Goal: Task Accomplishment & Management: Manage account settings

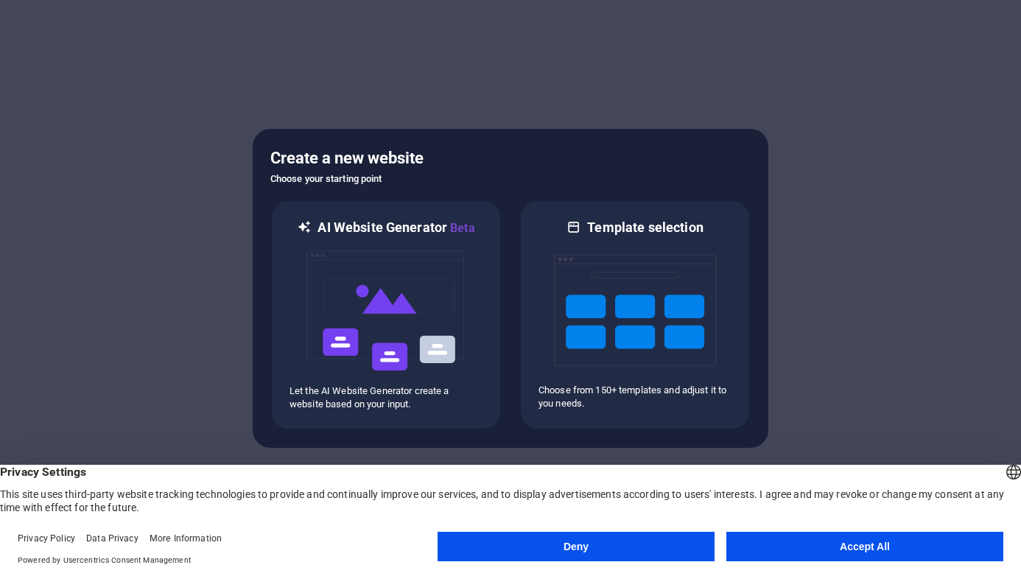
click at [598, 550] on button "Deny" at bounding box center [576, 546] width 277 height 29
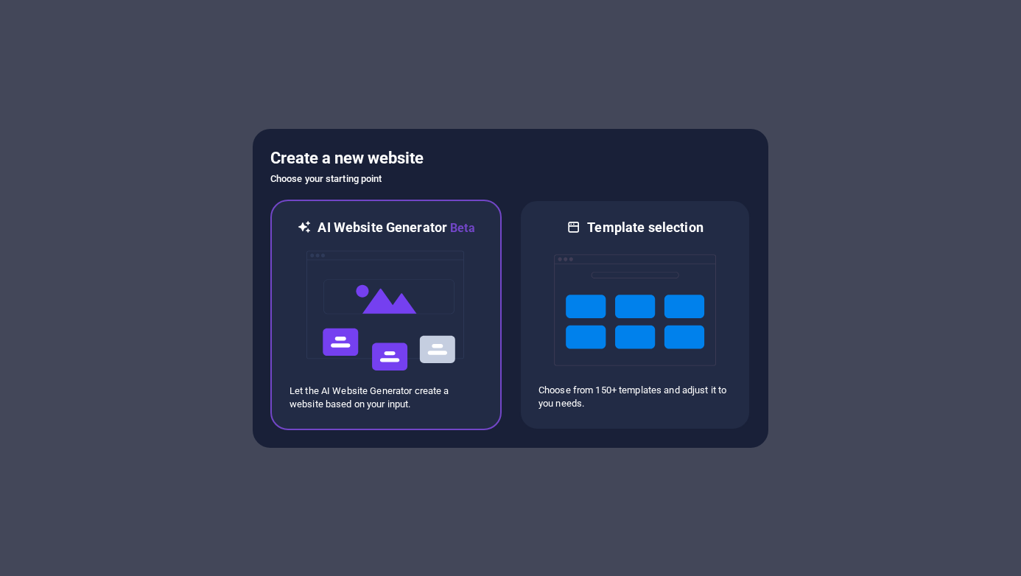
click at [379, 307] on img at bounding box center [386, 310] width 162 height 147
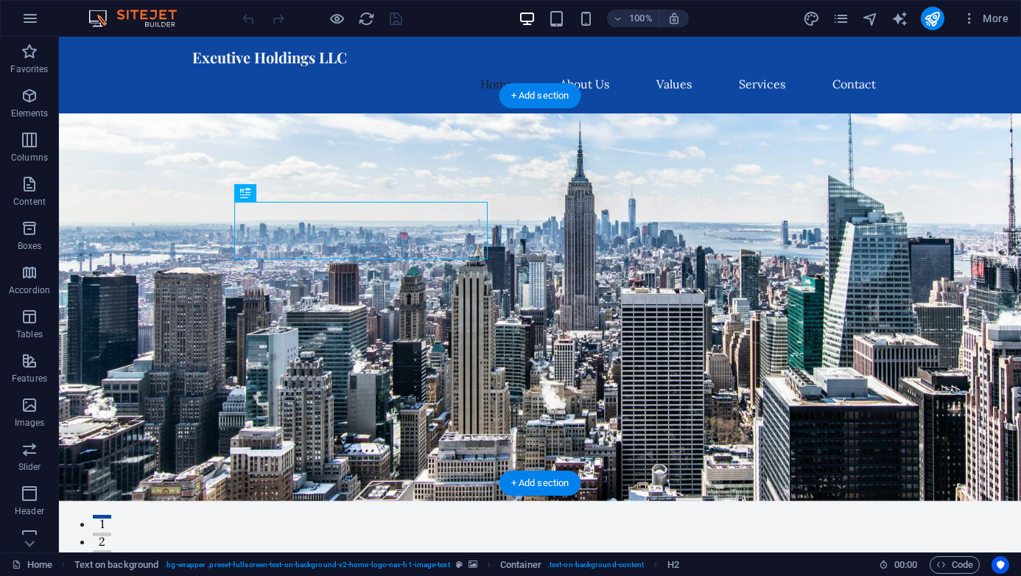
scroll to position [74, 0]
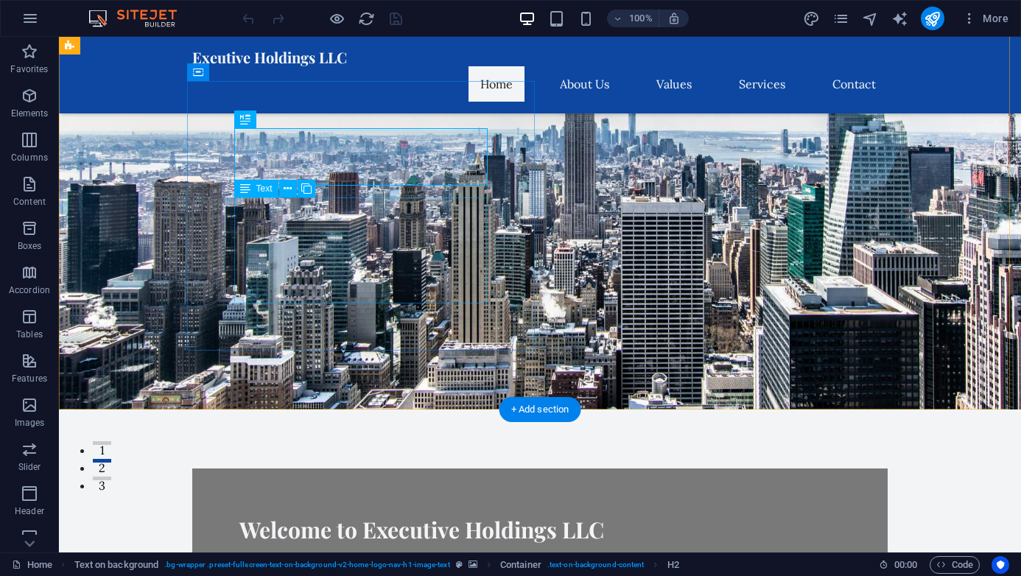
click at [395, 556] on div "Your trusted partner in asset management and protection. We specialize in holdi…" at bounding box center [540, 582] width 601 height 53
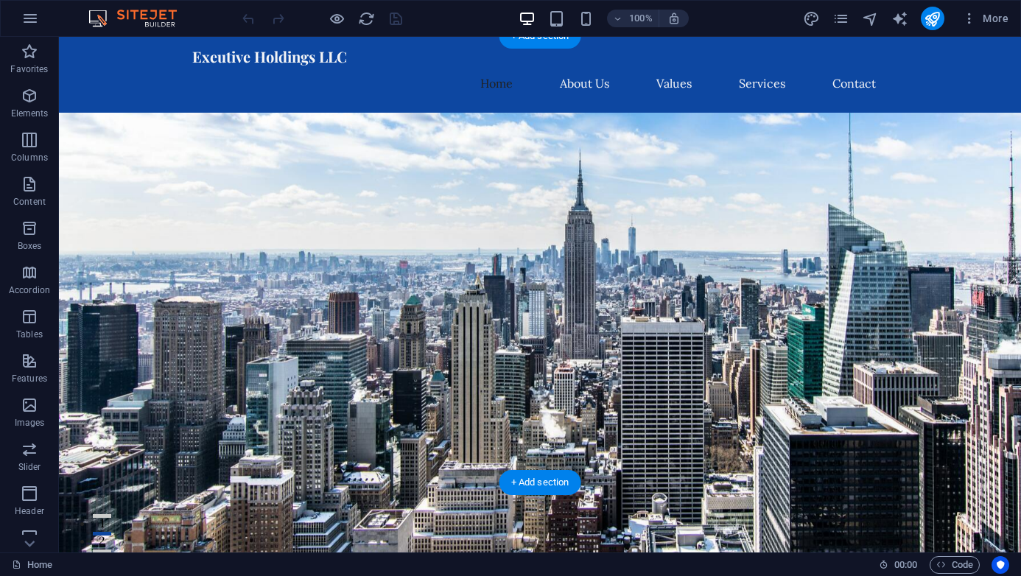
scroll to position [0, 0]
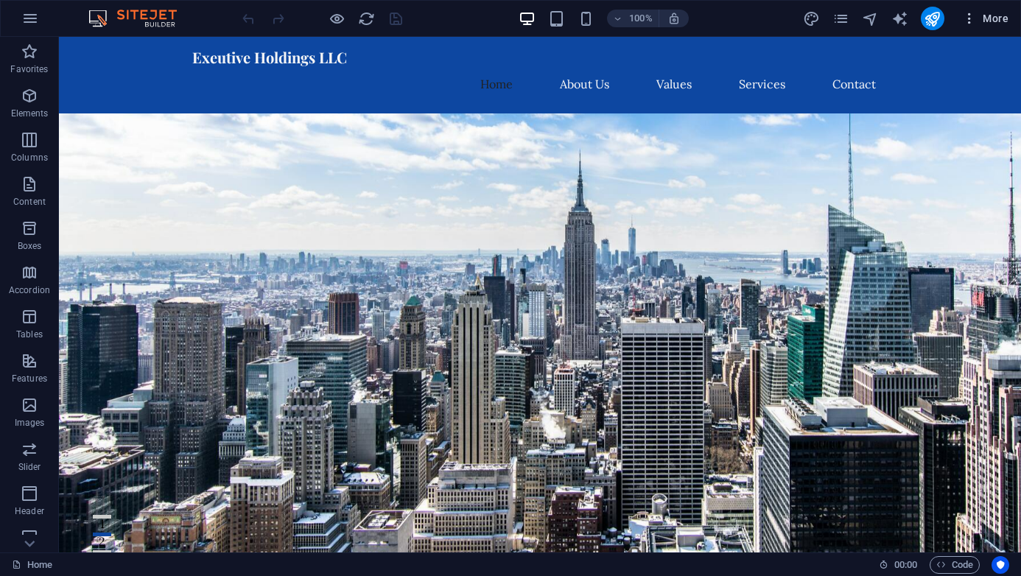
click at [1002, 20] on span "More" at bounding box center [986, 18] width 46 height 15
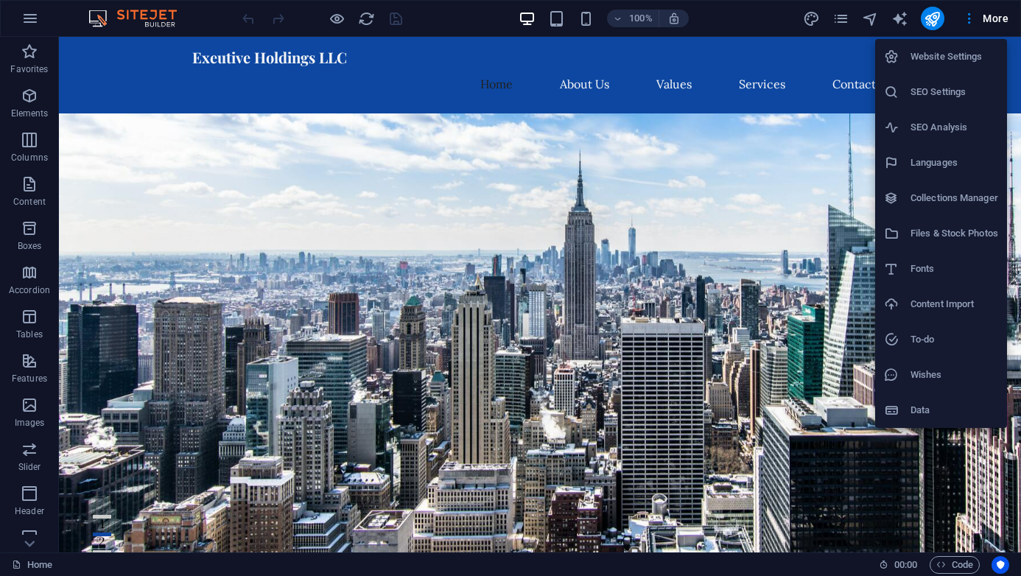
click at [970, 17] on div at bounding box center [510, 288] width 1021 height 576
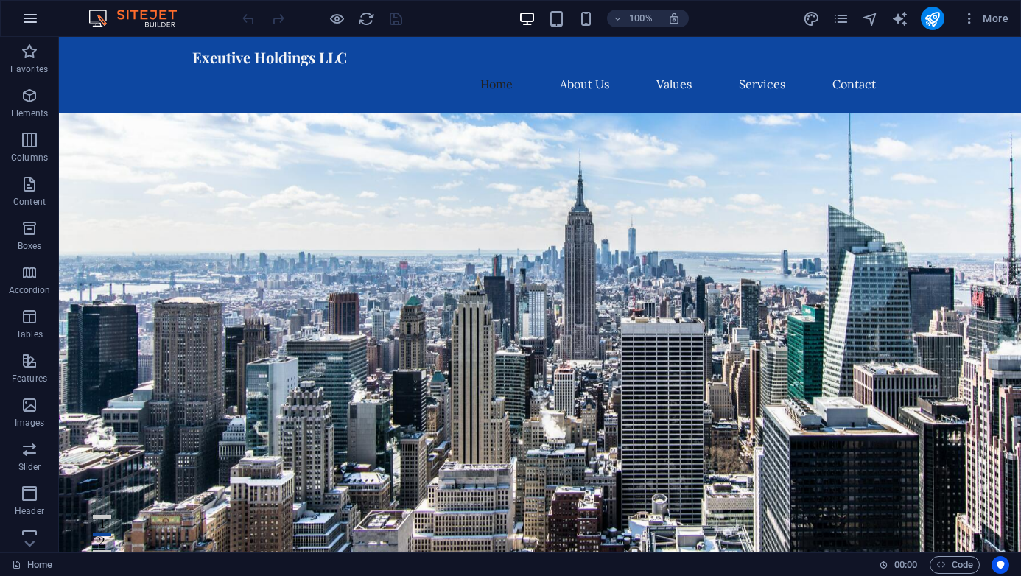
click at [36, 20] on icon "button" at bounding box center [30, 19] width 18 height 18
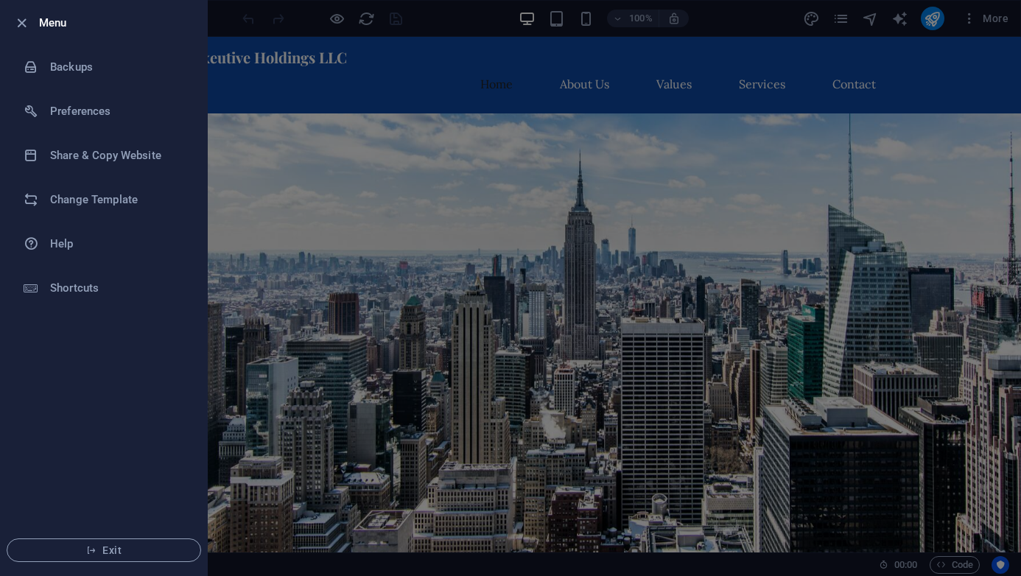
drag, startPoint x: 318, startPoint y: 114, endPoint x: 326, endPoint y: 112, distance: 8.4
click at [322, 114] on div at bounding box center [510, 288] width 1021 height 576
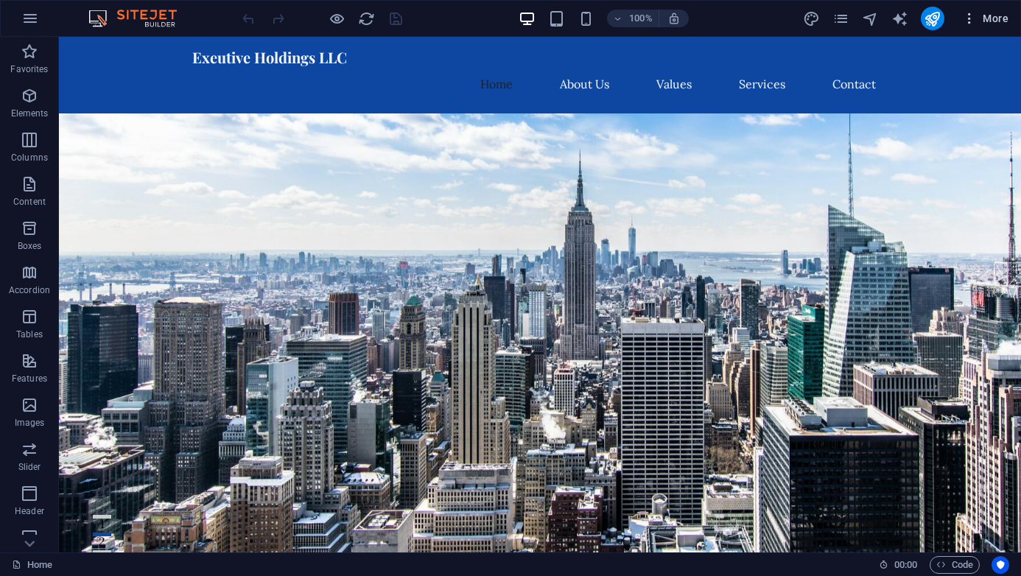
click at [1002, 13] on span "More" at bounding box center [986, 18] width 46 height 15
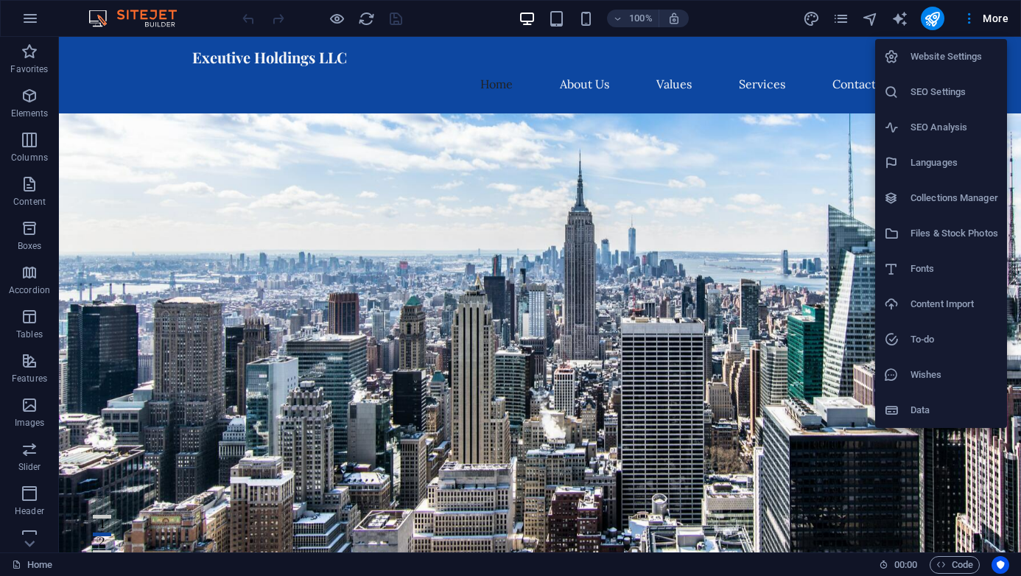
click at [935, 57] on h6 "Website Settings" at bounding box center [955, 57] width 88 height 18
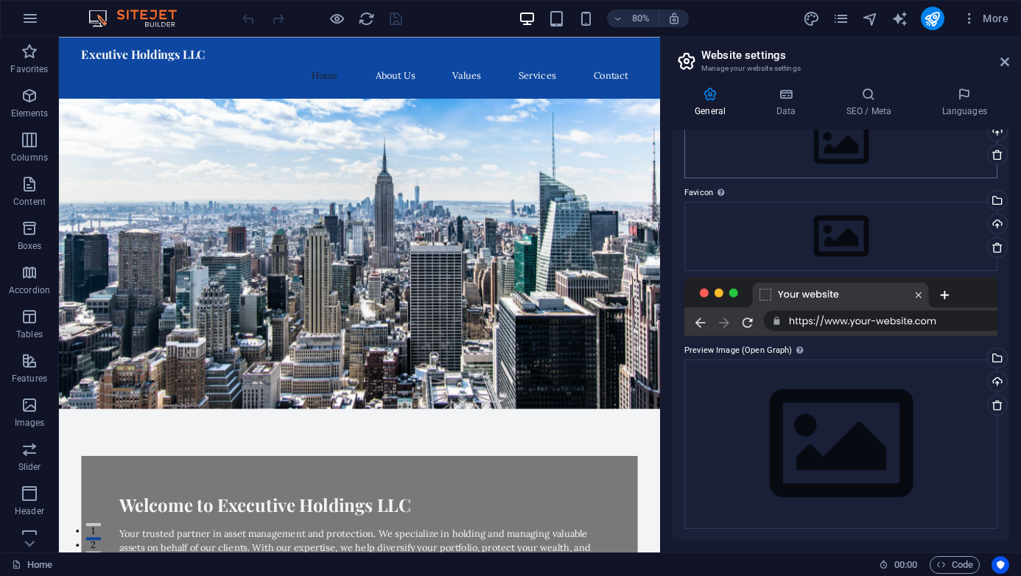
scroll to position [18, 0]
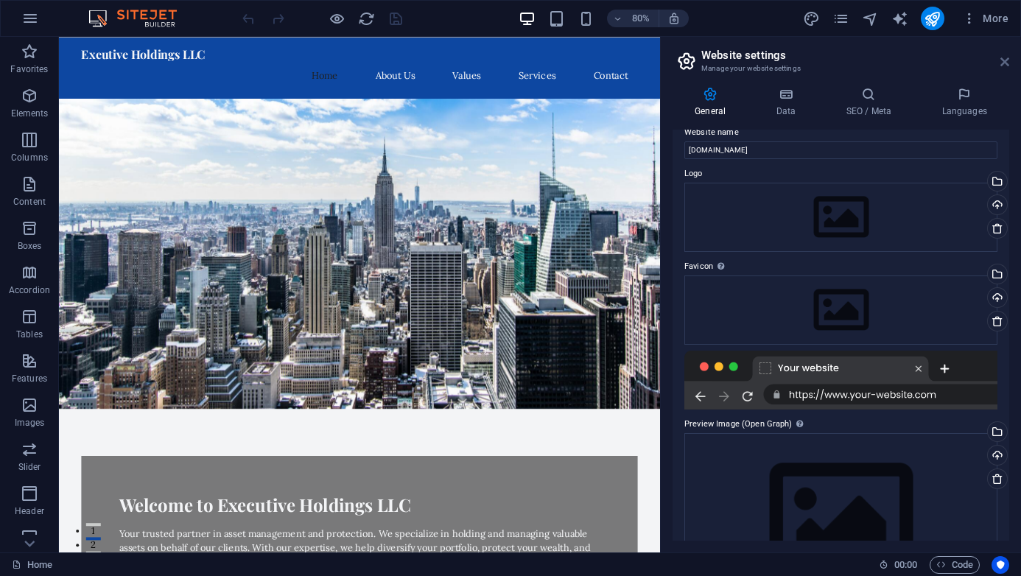
drag, startPoint x: 1009, startPoint y: 57, endPoint x: 951, endPoint y: 20, distance: 68.9
click at [1009, 58] on icon at bounding box center [1005, 62] width 9 height 12
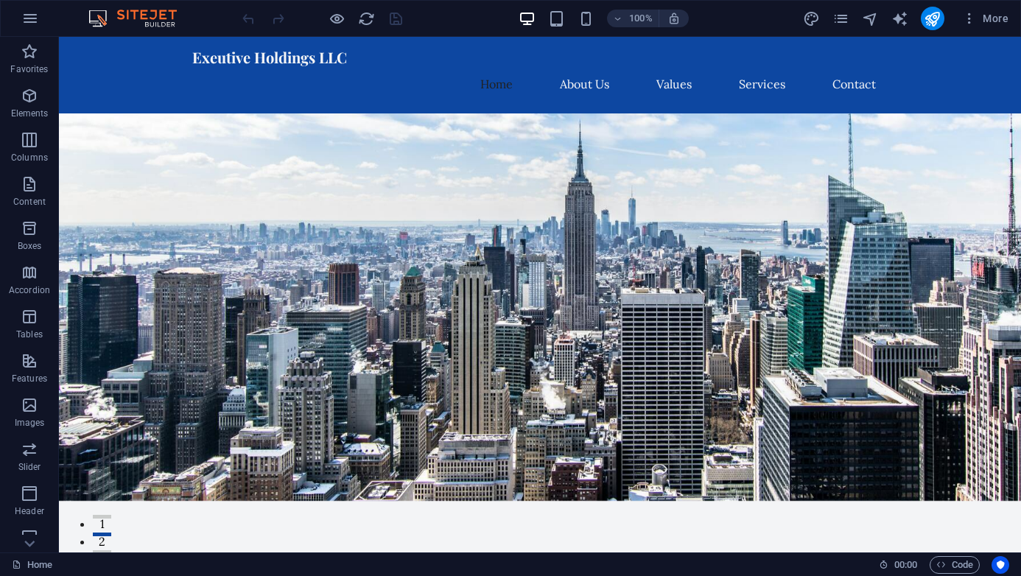
scroll to position [147, 0]
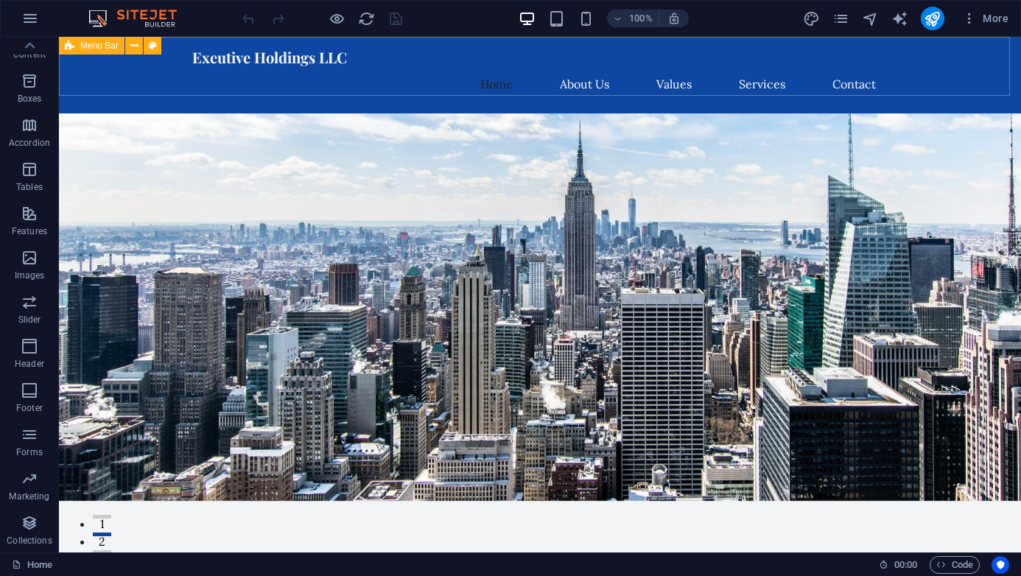
click at [94, 46] on span "Menu Bar" at bounding box center [99, 45] width 38 height 9
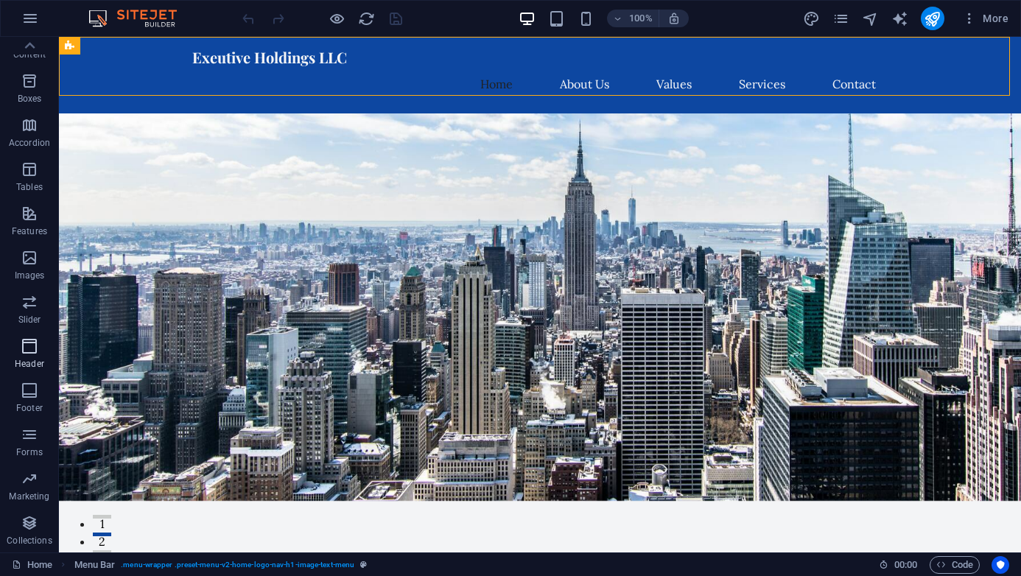
scroll to position [0, 0]
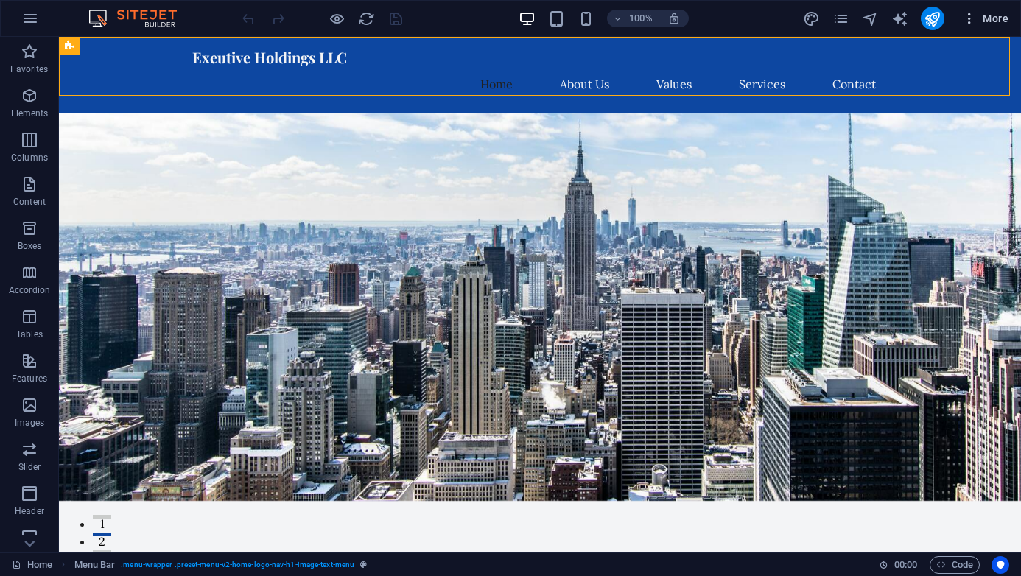
click at [969, 20] on icon "button" at bounding box center [970, 18] width 15 height 15
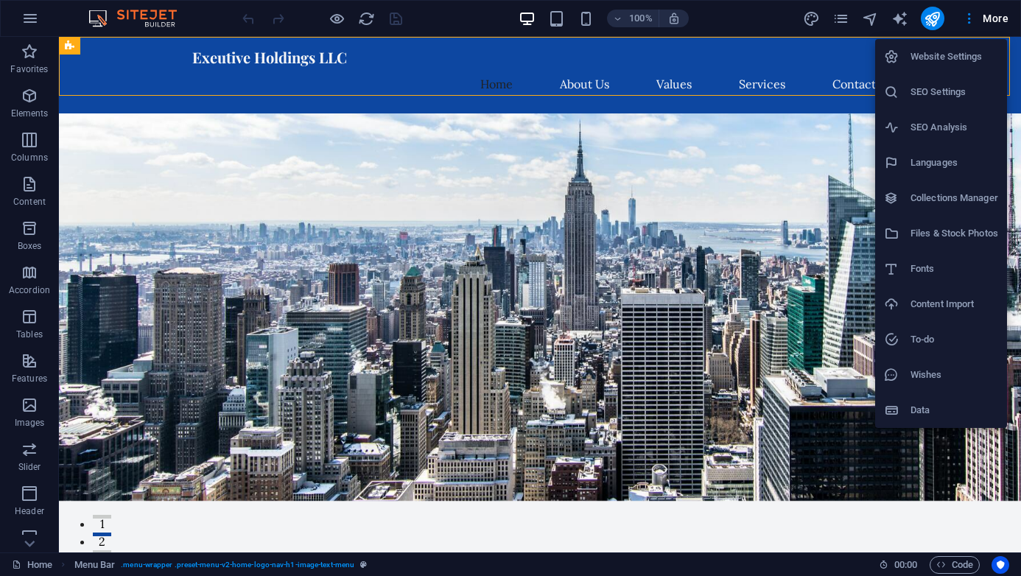
click at [897, 570] on div at bounding box center [510, 288] width 1021 height 576
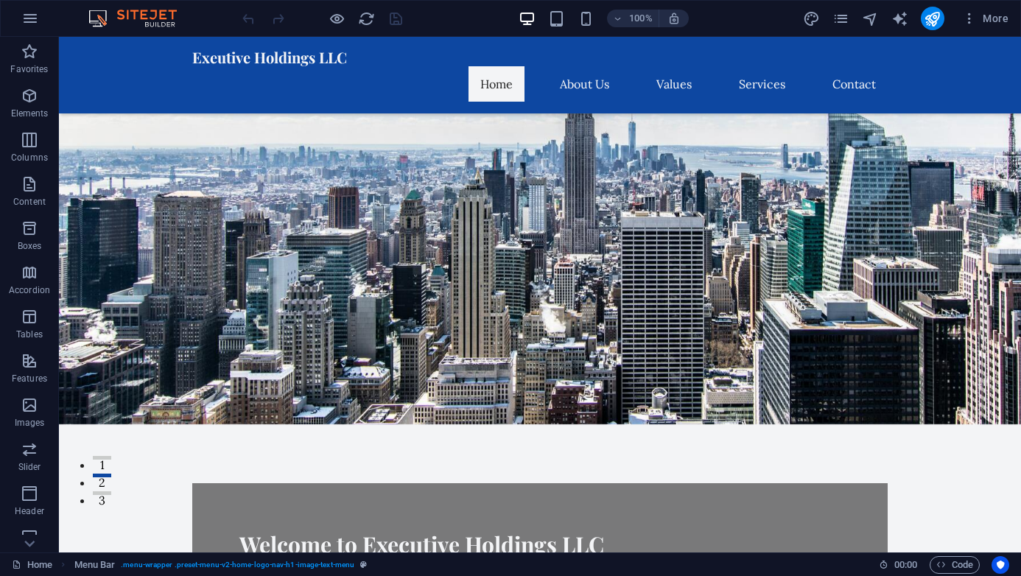
scroll to position [88, 0]
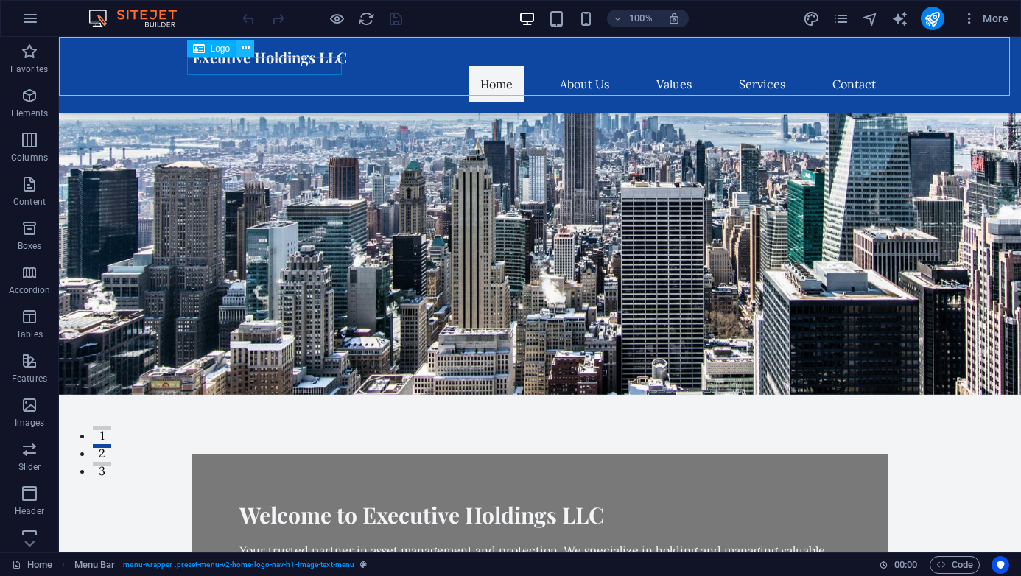
click at [248, 48] on icon at bounding box center [246, 48] width 8 height 15
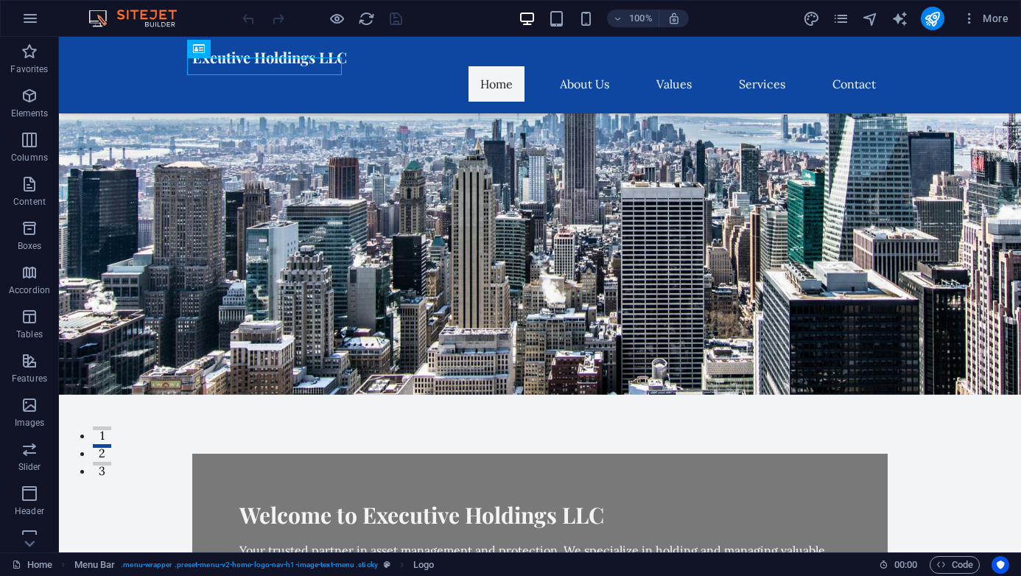
click at [152, 14] on img at bounding box center [140, 19] width 111 height 18
click at [99, 15] on img at bounding box center [140, 19] width 111 height 18
click at [399, 16] on div at bounding box center [322, 19] width 165 height 24
click at [405, 66] on nav "Home About Us Values Services Contact" at bounding box center [540, 83] width 696 height 35
click at [392, 19] on div at bounding box center [322, 19] width 165 height 24
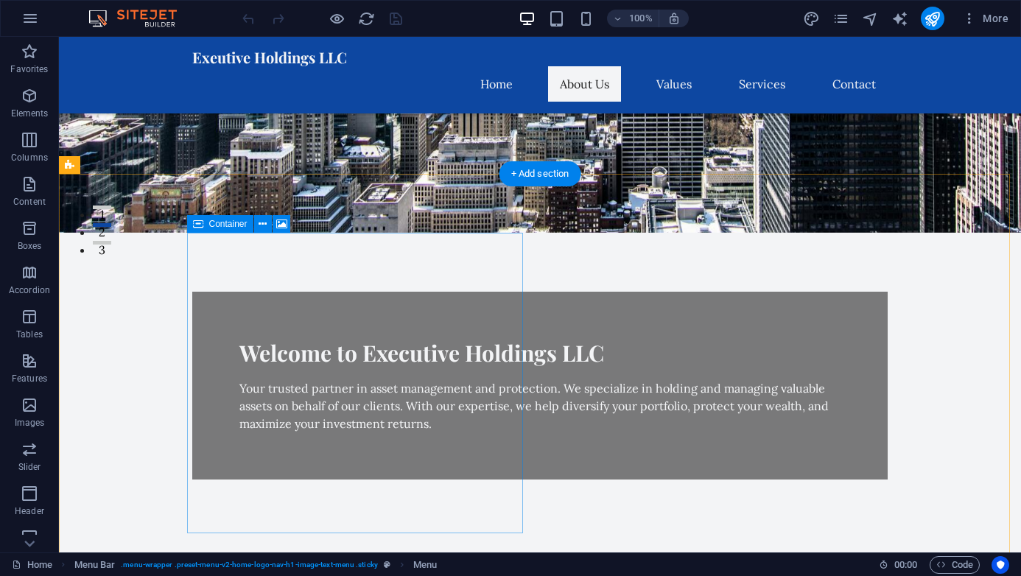
scroll to position [383, 0]
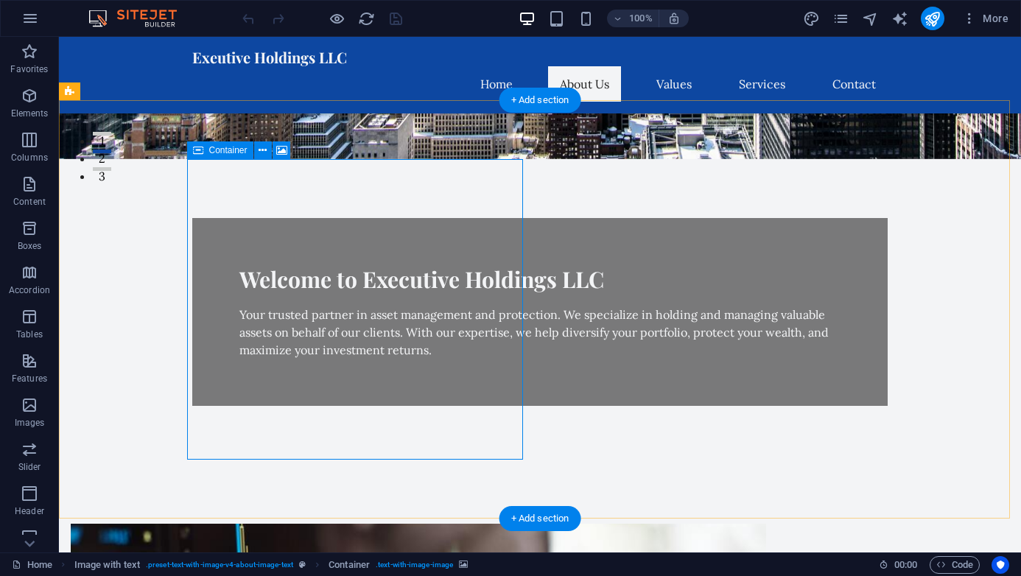
click at [281, 151] on icon at bounding box center [281, 150] width 11 height 15
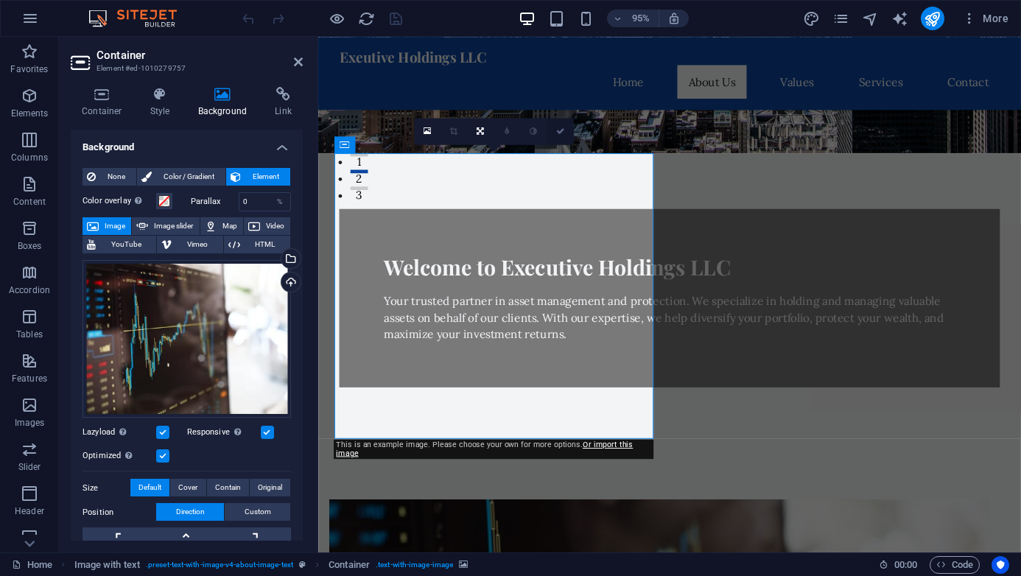
click at [561, 131] on icon at bounding box center [560, 132] width 9 height 8
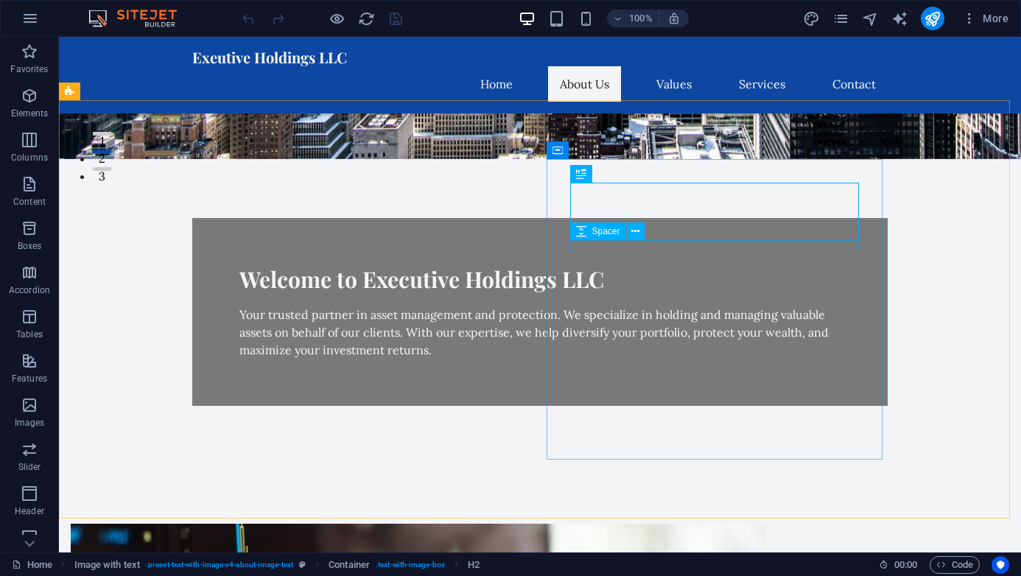
click at [653, 223] on div "Spacer" at bounding box center [612, 232] width 84 height 18
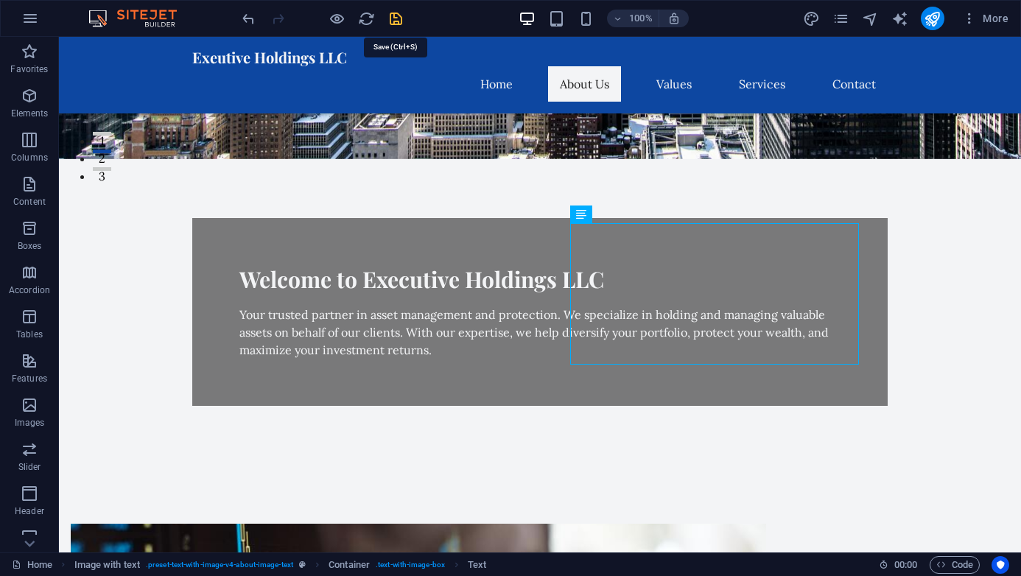
click at [402, 23] on icon "save" at bounding box center [396, 18] width 17 height 17
checkbox input "false"
